Goal: Task Accomplishment & Management: Manage account settings

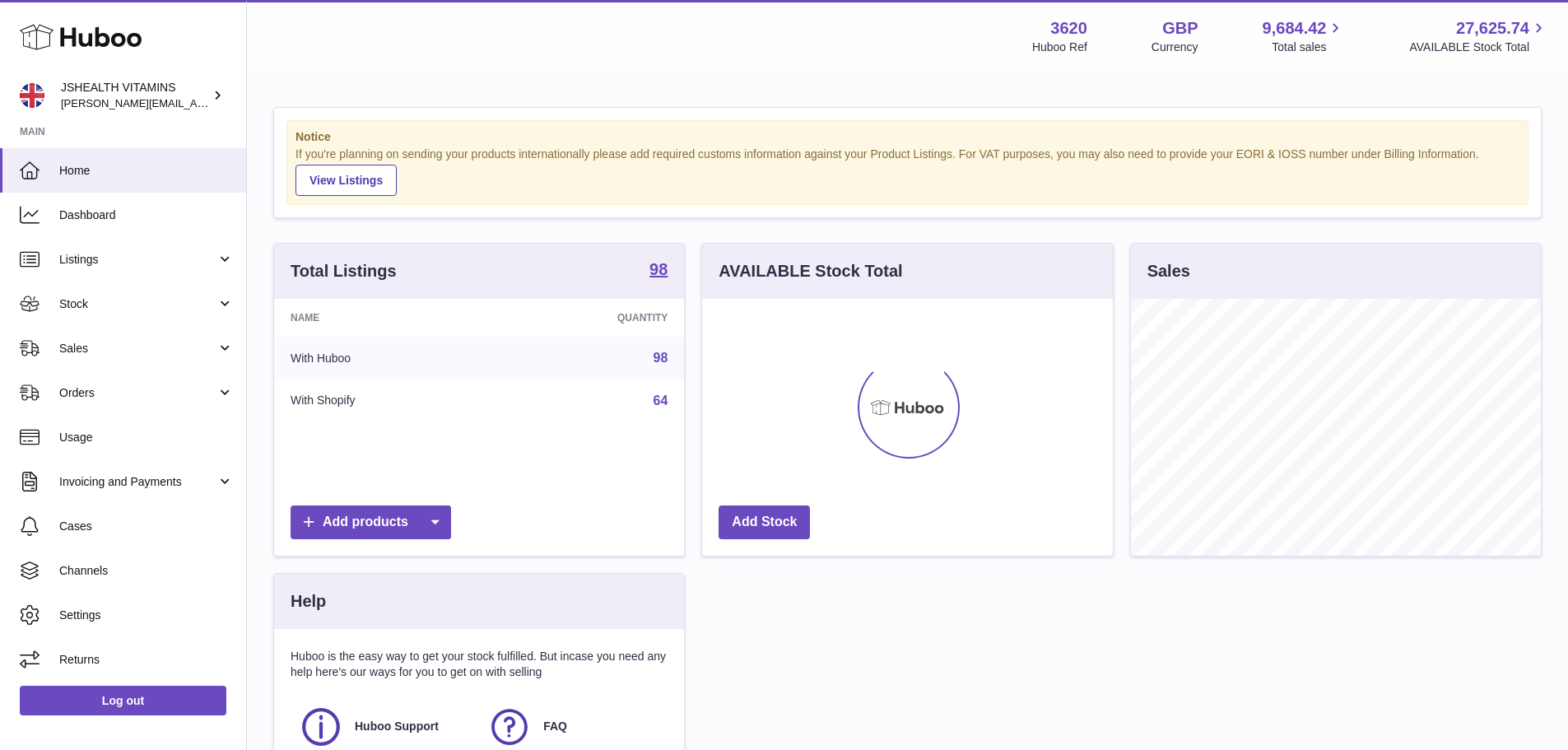
scroll to position [257, 410]
click at [90, 301] on span "Stock" at bounding box center [138, 304] width 157 height 15
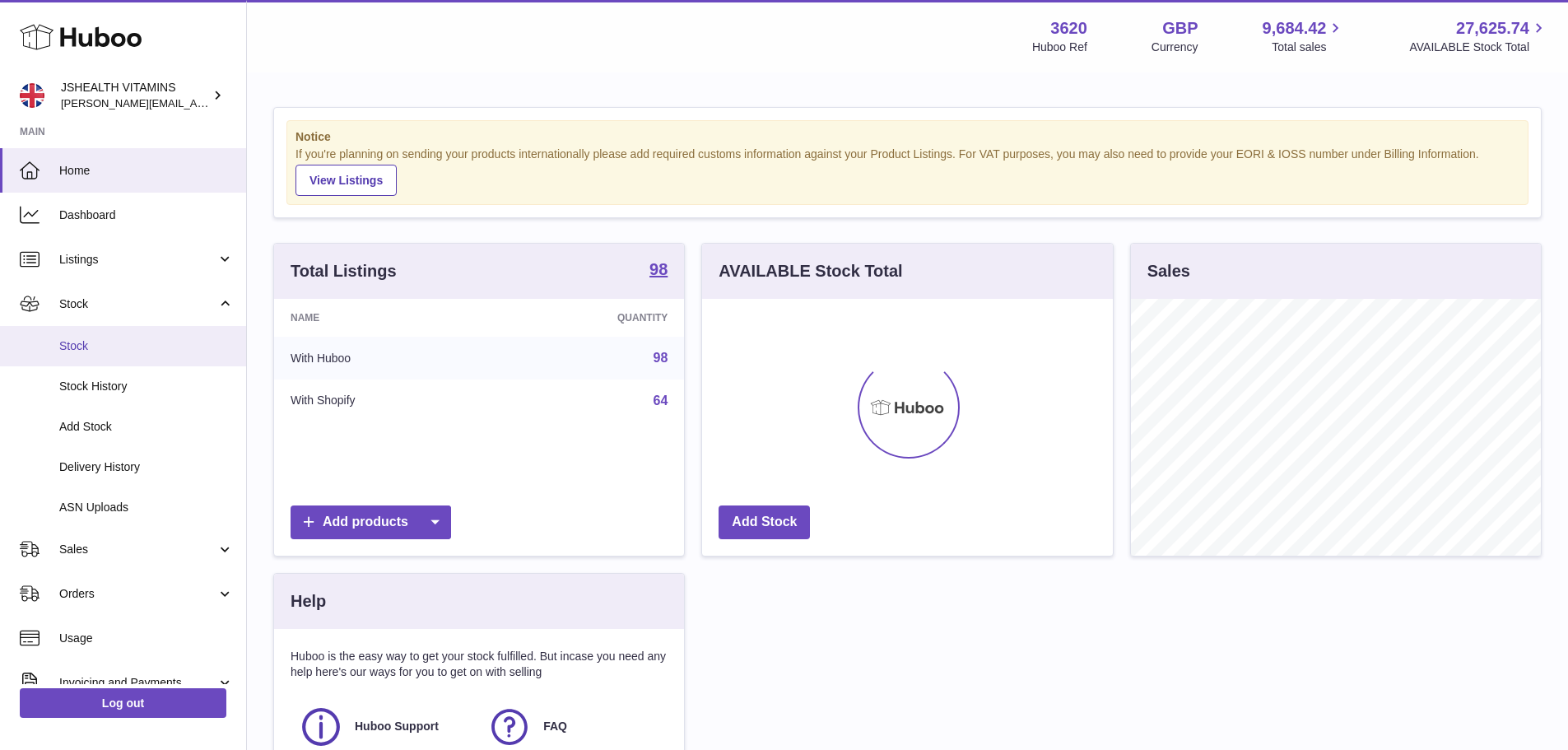
click at [85, 352] on span "Stock" at bounding box center [146, 346] width 175 height 15
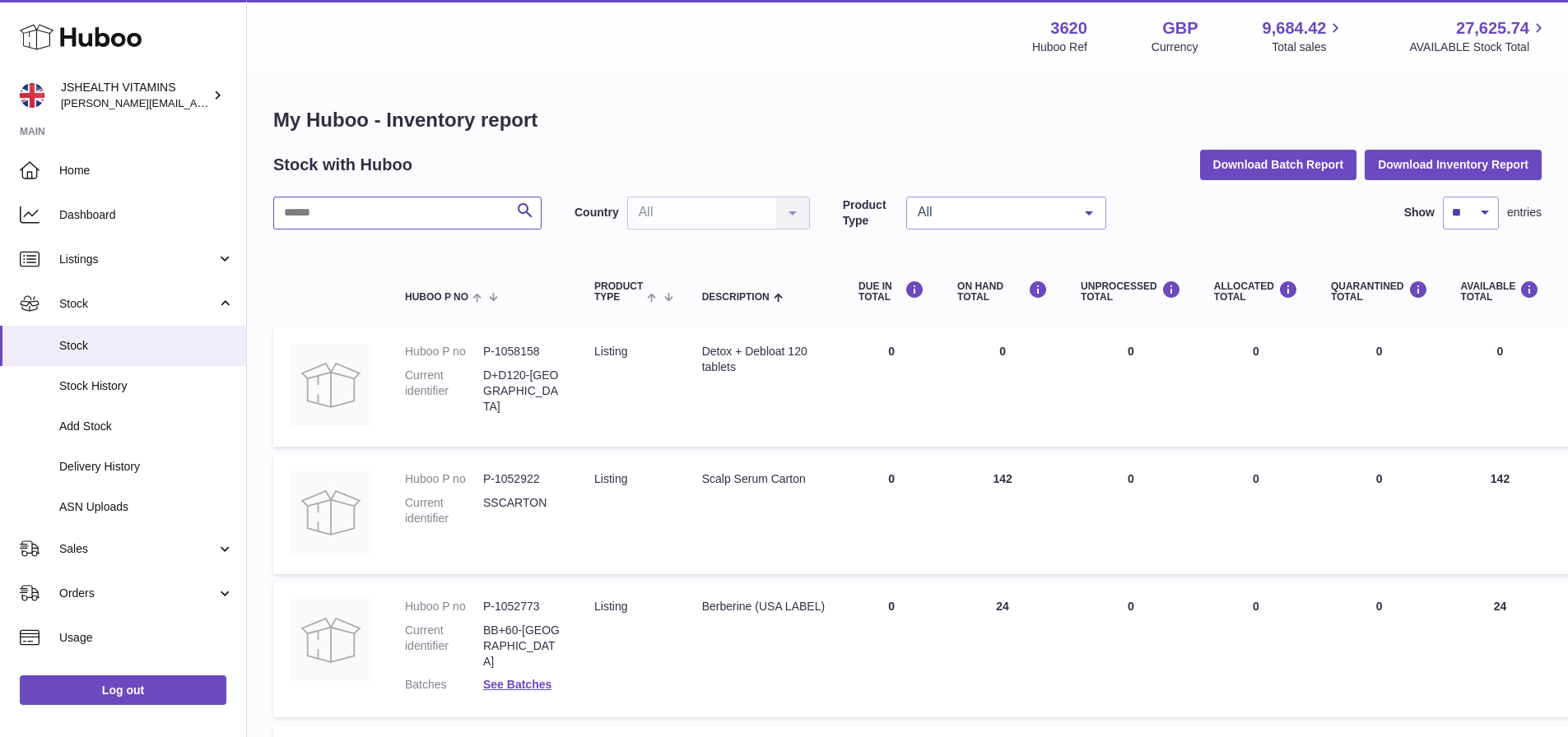
click at [407, 214] on input "text" at bounding box center [407, 213] width 268 height 33
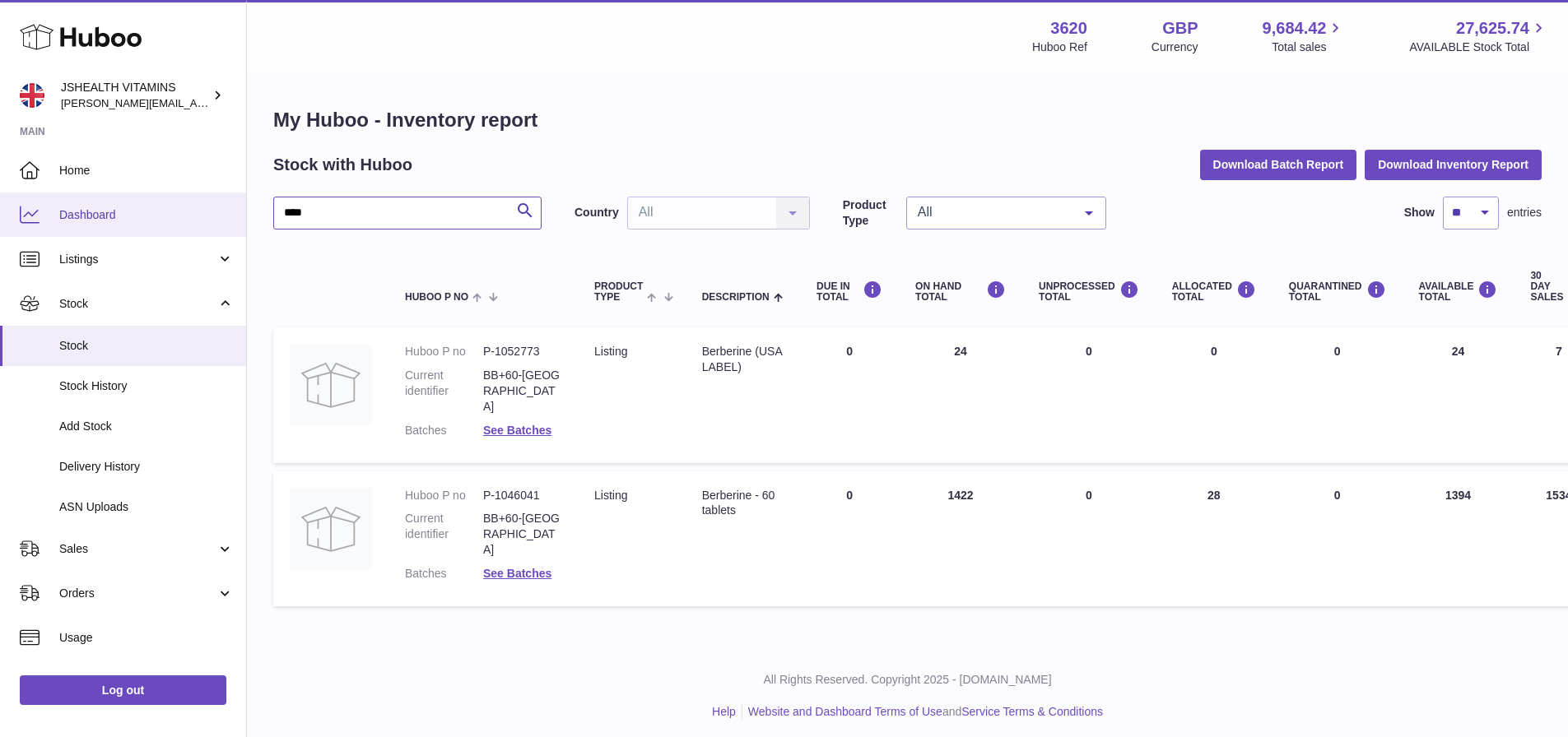
drag, startPoint x: 406, startPoint y: 226, endPoint x: 175, endPoint y: 209, distance: 231.6
click at [175, 209] on div "Huboo JSHEALTH VITAMINS [EMAIL_ADDRESS][DOMAIN_NAME] Main Home Dashboard Listin…" at bounding box center [784, 372] width 1568 height 745
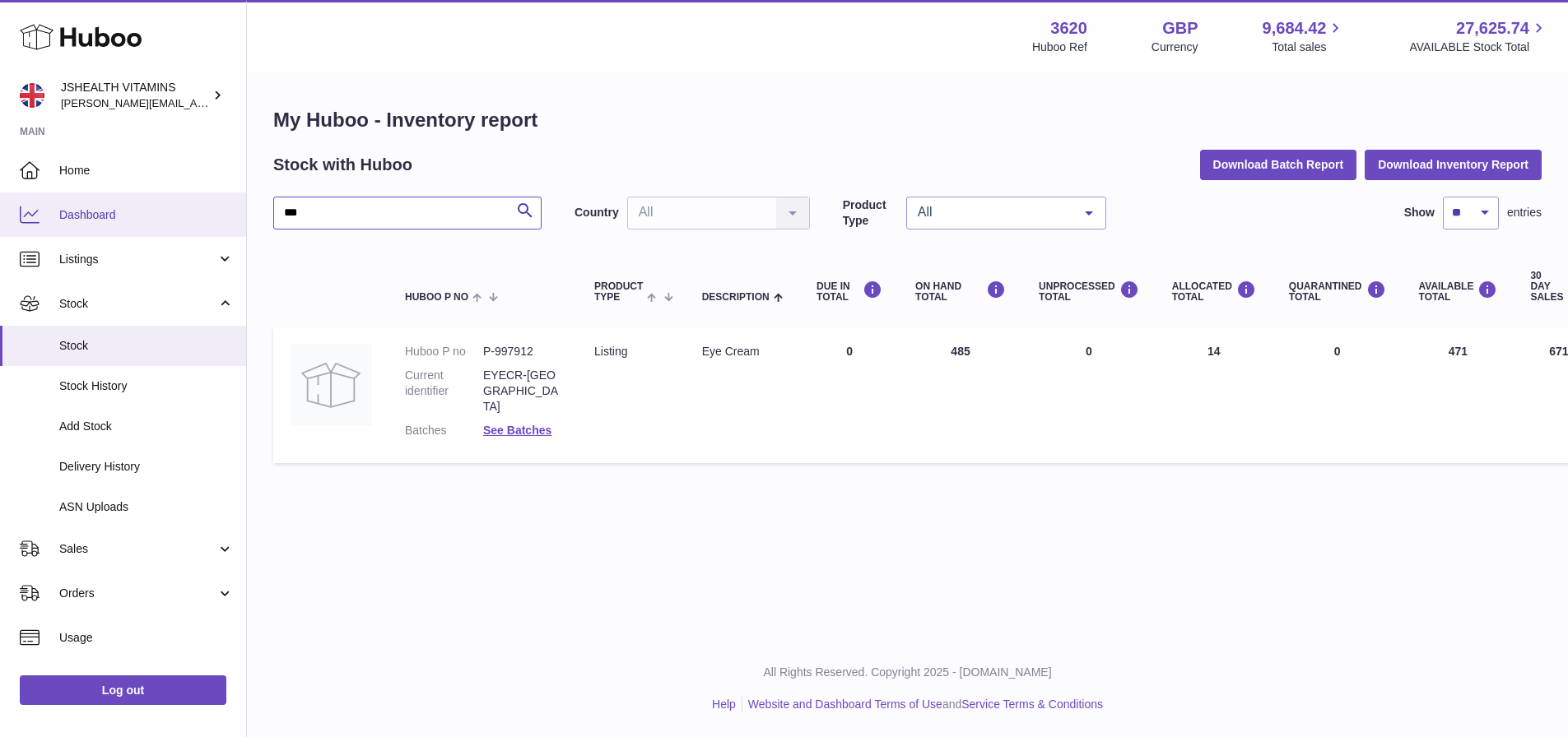
type input "***"
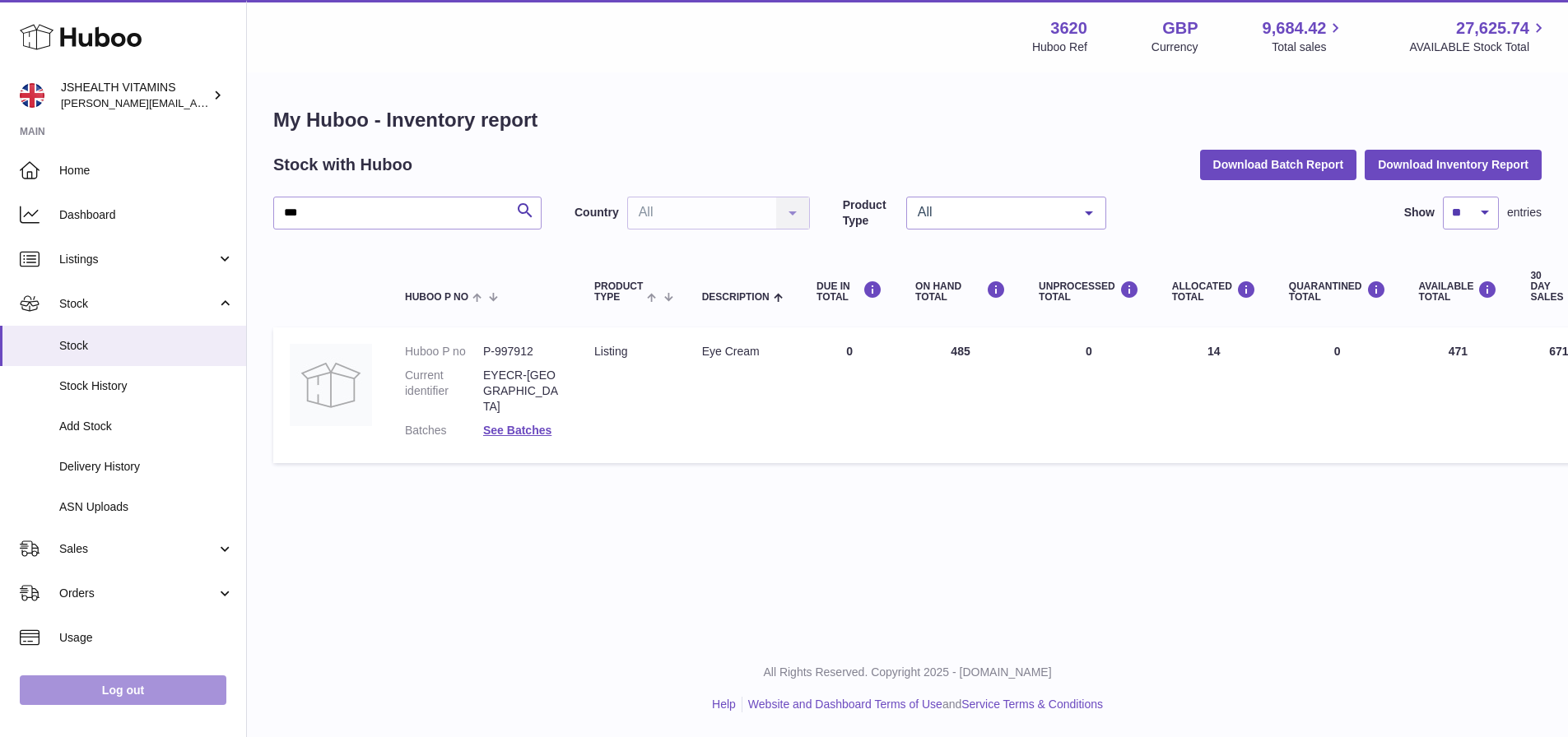
click at [131, 700] on link "Log out" at bounding box center [123, 690] width 207 height 30
